Goal: Task Accomplishment & Management: Manage account settings

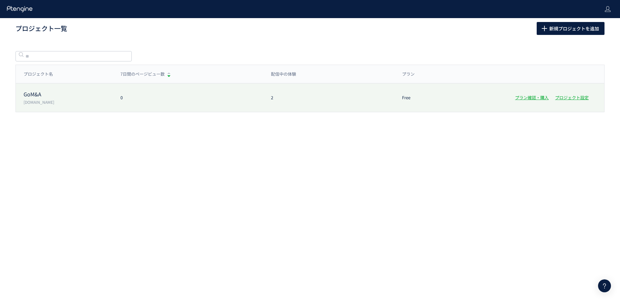
click at [39, 93] on p "GoM&A" at bounding box center [68, 93] width 89 height 7
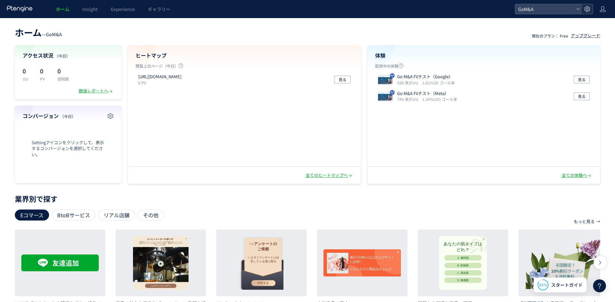
click at [587, 11] on use at bounding box center [586, 8] width 5 height 5
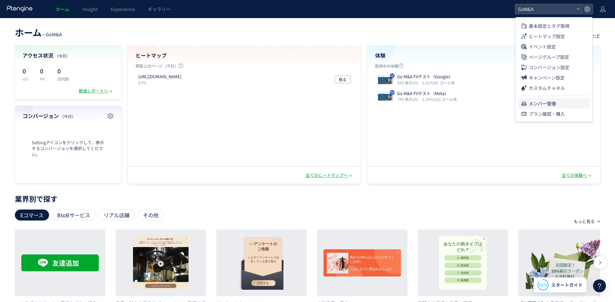
click at [545, 101] on span "メンバー管理" at bounding box center [542, 103] width 27 height 10
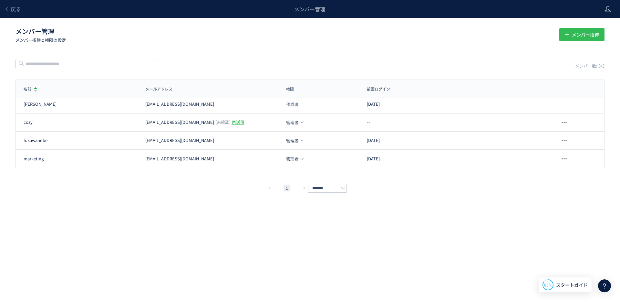
click at [566, 31] on button "メンバー招待" at bounding box center [581, 34] width 45 height 13
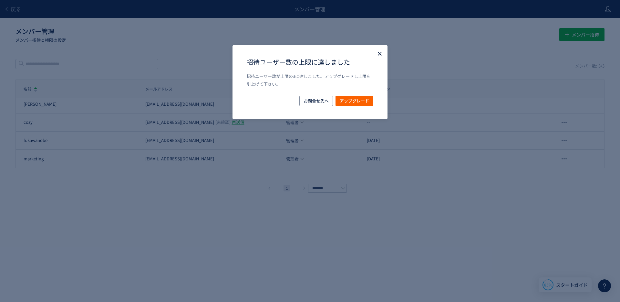
click at [378, 54] on use "Close" at bounding box center [380, 54] width 4 height 4
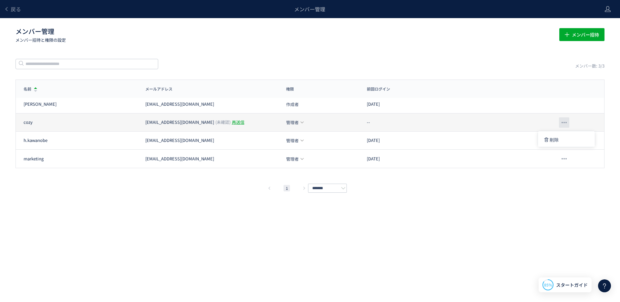
click at [563, 120] on div at bounding box center [564, 122] width 10 height 10
click at [302, 122] on use at bounding box center [302, 122] width 3 height 2
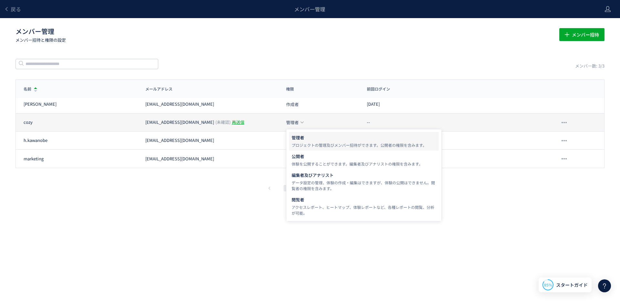
click at [302, 122] on use at bounding box center [302, 122] width 3 height 2
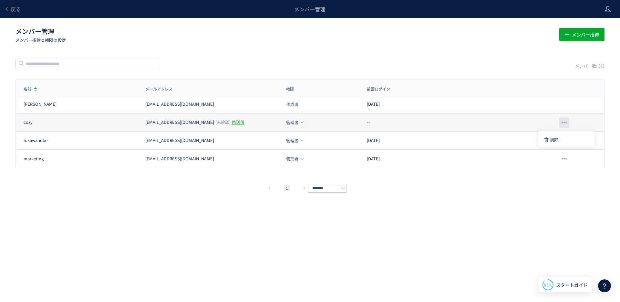
click at [563, 120] on div at bounding box center [564, 122] width 10 height 10
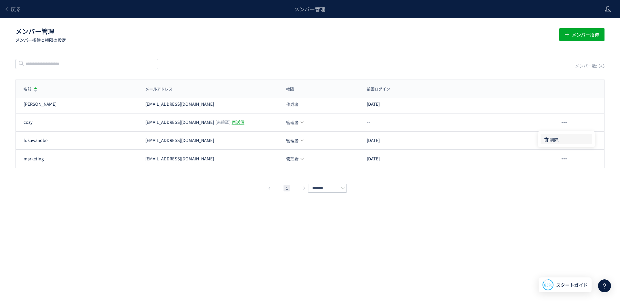
click at [551, 140] on span "削除" at bounding box center [554, 140] width 9 height 12
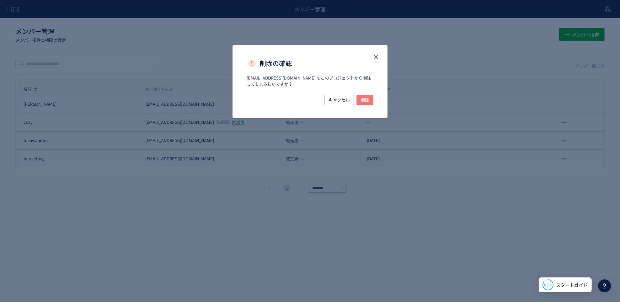
click at [365, 99] on span "削除" at bounding box center [365, 100] width 8 height 10
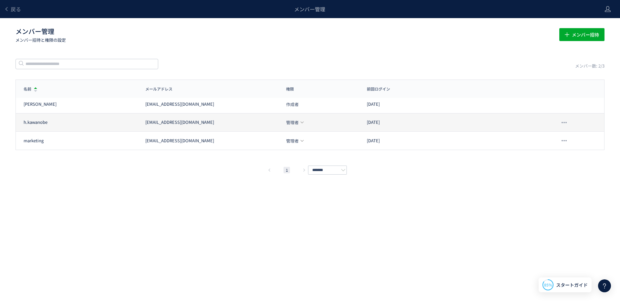
click at [447, 119] on div "2025/10/08" at bounding box center [427, 122] width 137 height 6
click at [295, 126] on div "h.kawanobe h.kawanobe@right-b.com 管理者 2025/10/08" at bounding box center [310, 122] width 588 height 18
click at [298, 122] on span "管理者" at bounding box center [292, 122] width 13 height 4
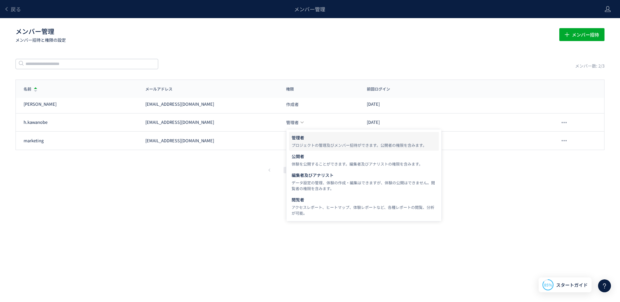
click at [245, 168] on div "1 *******" at bounding box center [310, 170] width 589 height 8
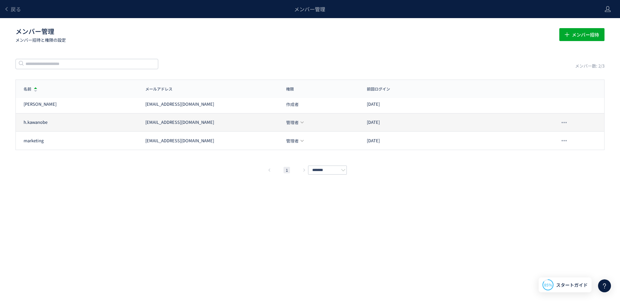
click at [96, 121] on div "h.kawanobe" at bounding box center [81, 122] width 114 height 6
click at [508, 121] on div at bounding box center [549, 122] width 91 height 10
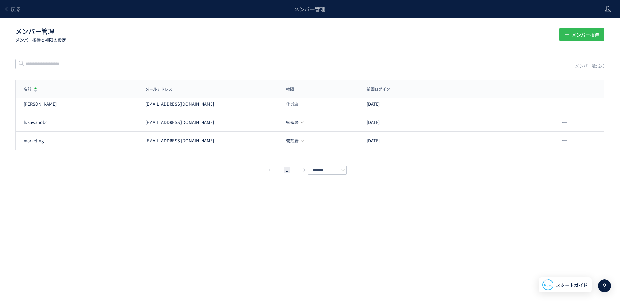
click at [569, 30] on button "メンバー招待" at bounding box center [581, 34] width 45 height 13
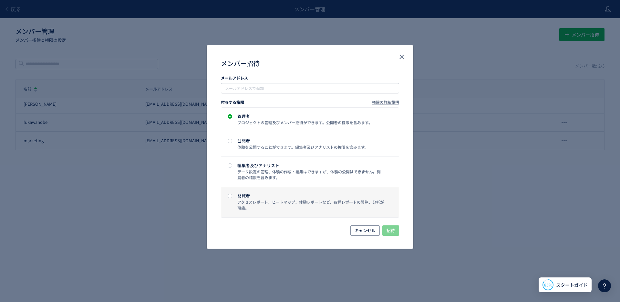
click at [233, 197] on span "閲覧者 アクセスレポート、ヒートマップ、体験レポートなど、各種レポートの閲覧、分析が可能。" at bounding box center [308, 201] width 152 height 17
click at [235, 91] on input "メンバー招待" at bounding box center [310, 88] width 173 height 8
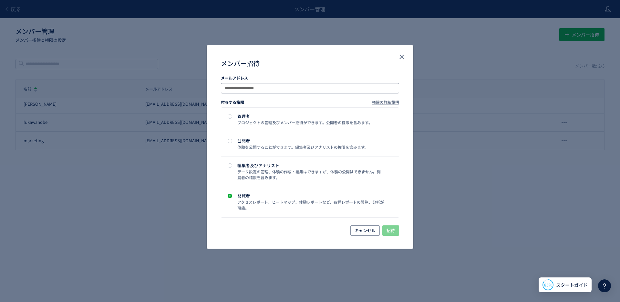
type input "**********"
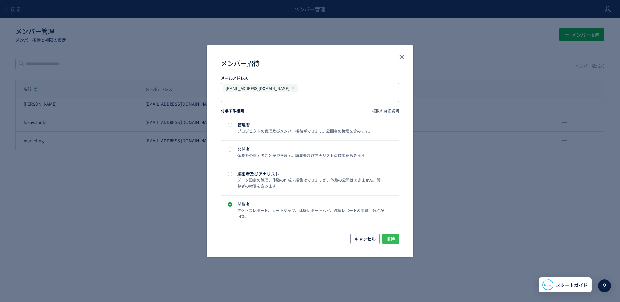
click at [387, 233] on span "招待" at bounding box center [391, 238] width 8 height 10
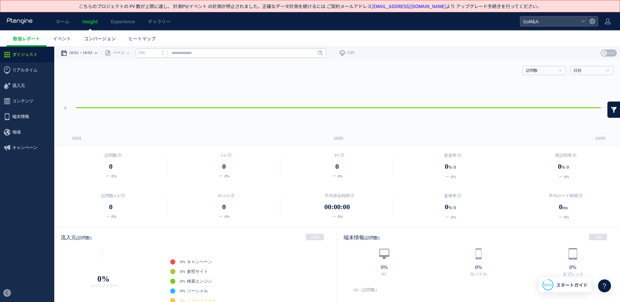
click at [85, 53] on div "10/01 10/03" at bounding box center [81, 53] width 41 height 13
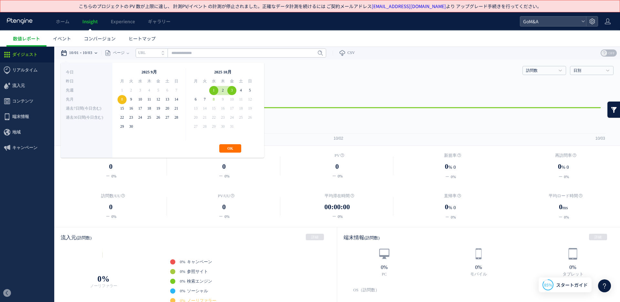
click at [84, 100] on li "先月" at bounding box center [86, 99] width 41 height 9
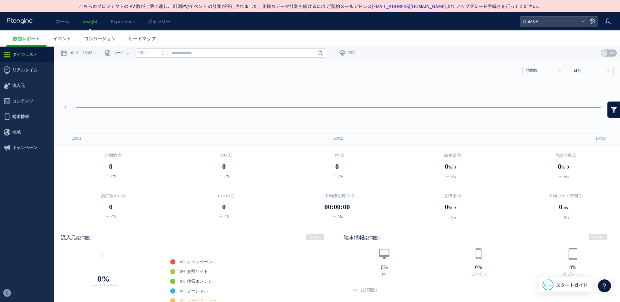
click at [165, 52] on li "URL" at bounding box center [152, 52] width 32 height 9
click at [165, 52] on li "タイトル名" at bounding box center [152, 52] width 32 height 9
click at [35, 73] on span "リアルタイム" at bounding box center [24, 70] width 25 height 16
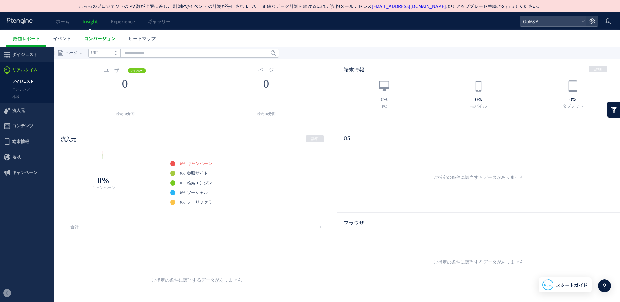
click at [105, 41] on span "コンバージョン" at bounding box center [100, 38] width 32 height 6
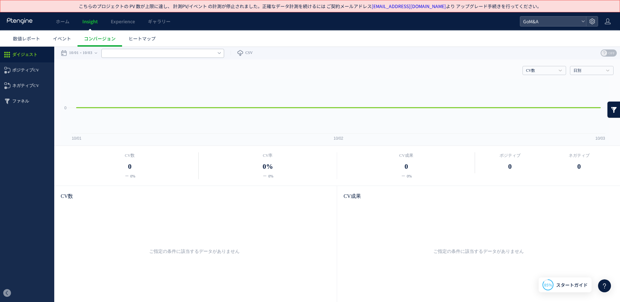
click at [110, 51] on input "text" at bounding box center [162, 53] width 123 height 9
click at [113, 53] on input "text" at bounding box center [162, 53] width 123 height 9
click at [100, 53] on div "10/01 10/03" at bounding box center [81, 53] width 41 height 13
type input "******"
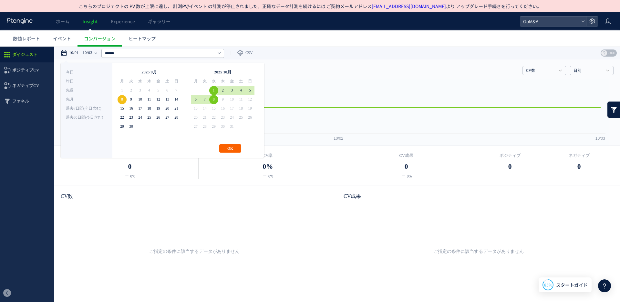
click at [230, 145] on button "OK" at bounding box center [230, 148] width 22 height 8
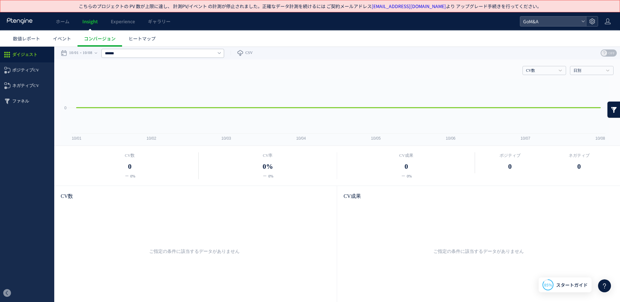
click at [586, 23] on div at bounding box center [592, 21] width 12 height 10
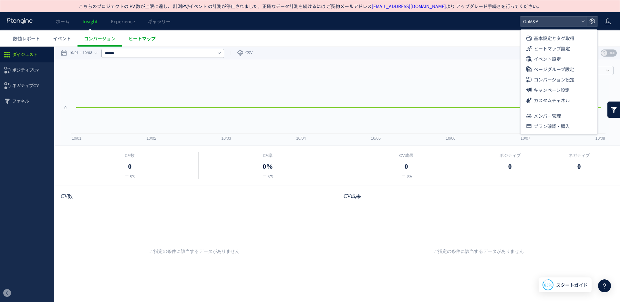
click at [156, 38] on link "ヒートマップ" at bounding box center [142, 38] width 40 height 16
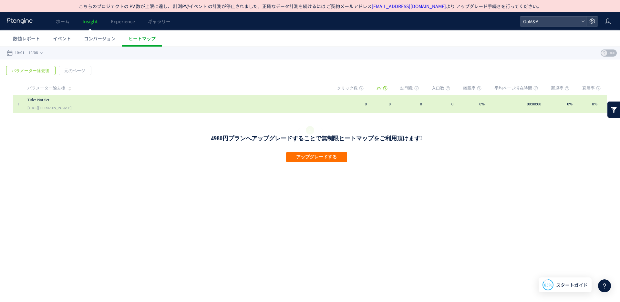
click at [68, 99] on link "Title: Not Set" at bounding box center [175, 100] width 297 height 8
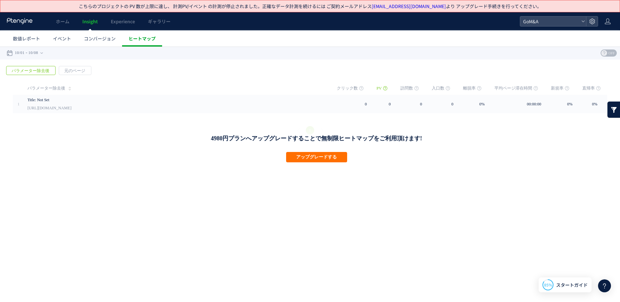
click at [151, 38] on span "ヒートマップ" at bounding box center [142, 38] width 27 height 6
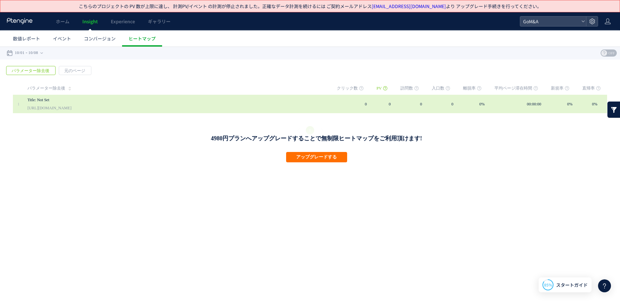
click at [62, 99] on link "Title: Not Set" at bounding box center [175, 100] width 297 height 8
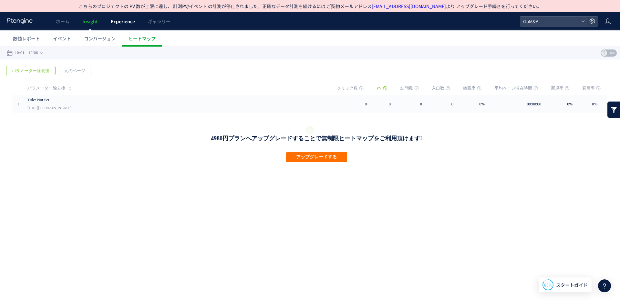
click at [121, 20] on span "Experience" at bounding box center [123, 21] width 24 height 6
